Goal: Unclear: Browse casually

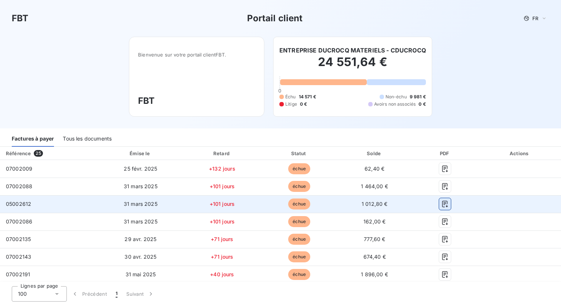
click at [441, 205] on icon "button" at bounding box center [444, 203] width 7 height 7
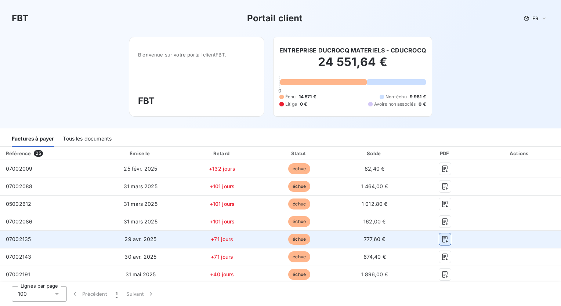
click at [441, 239] on icon "button" at bounding box center [444, 239] width 7 height 7
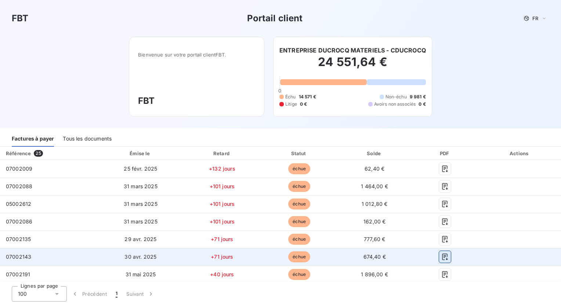
click at [440, 252] on button "button" at bounding box center [445, 257] width 12 height 12
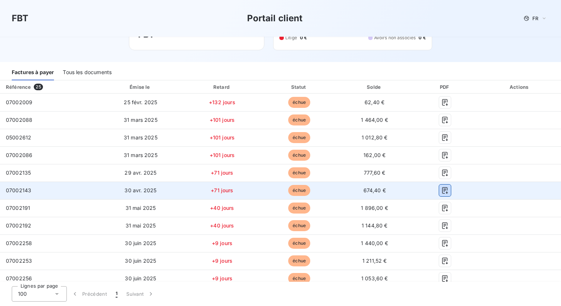
scroll to position [73, 0]
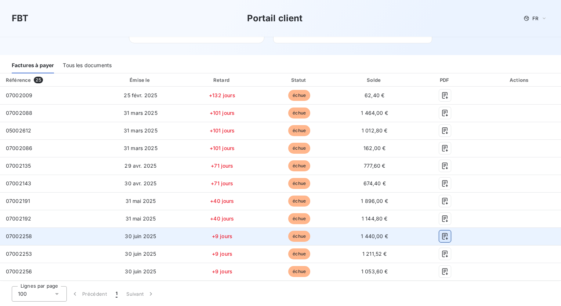
click at [442, 237] on icon "button" at bounding box center [445, 236] width 6 height 7
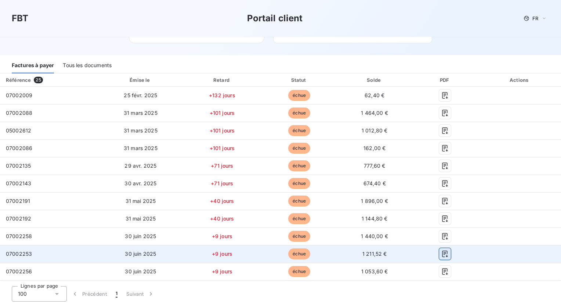
click at [441, 255] on icon "button" at bounding box center [444, 253] width 7 height 7
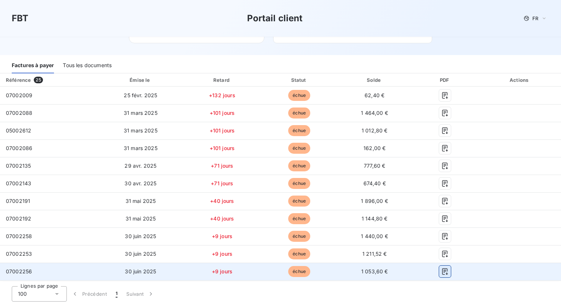
click at [444, 275] on button "button" at bounding box center [445, 272] width 12 height 12
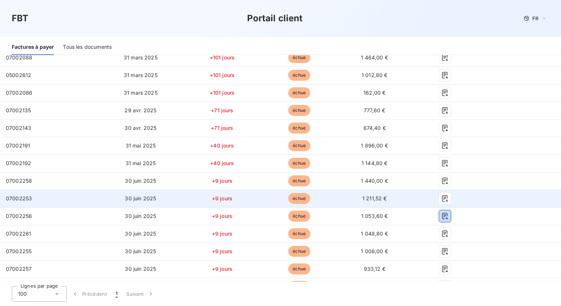
scroll to position [147, 0]
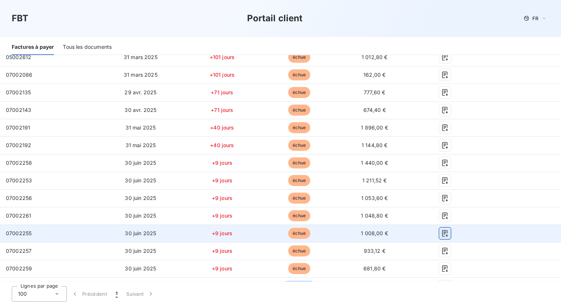
click at [445, 235] on button "button" at bounding box center [445, 234] width 12 height 12
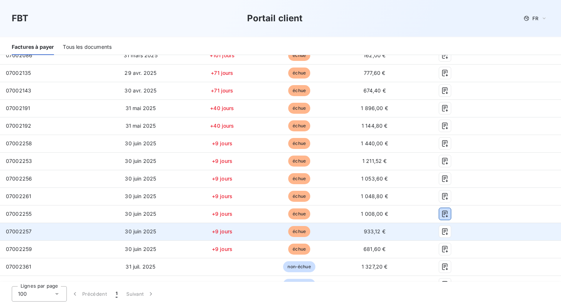
scroll to position [183, 0]
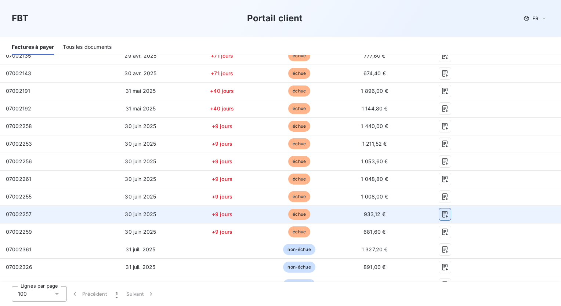
click at [441, 213] on icon "button" at bounding box center [444, 214] width 7 height 7
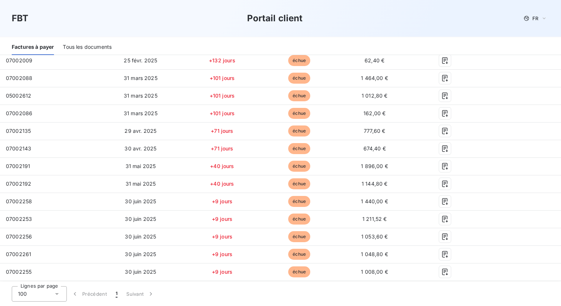
scroll to position [0, 0]
